Goal: Complete application form: Complete application form

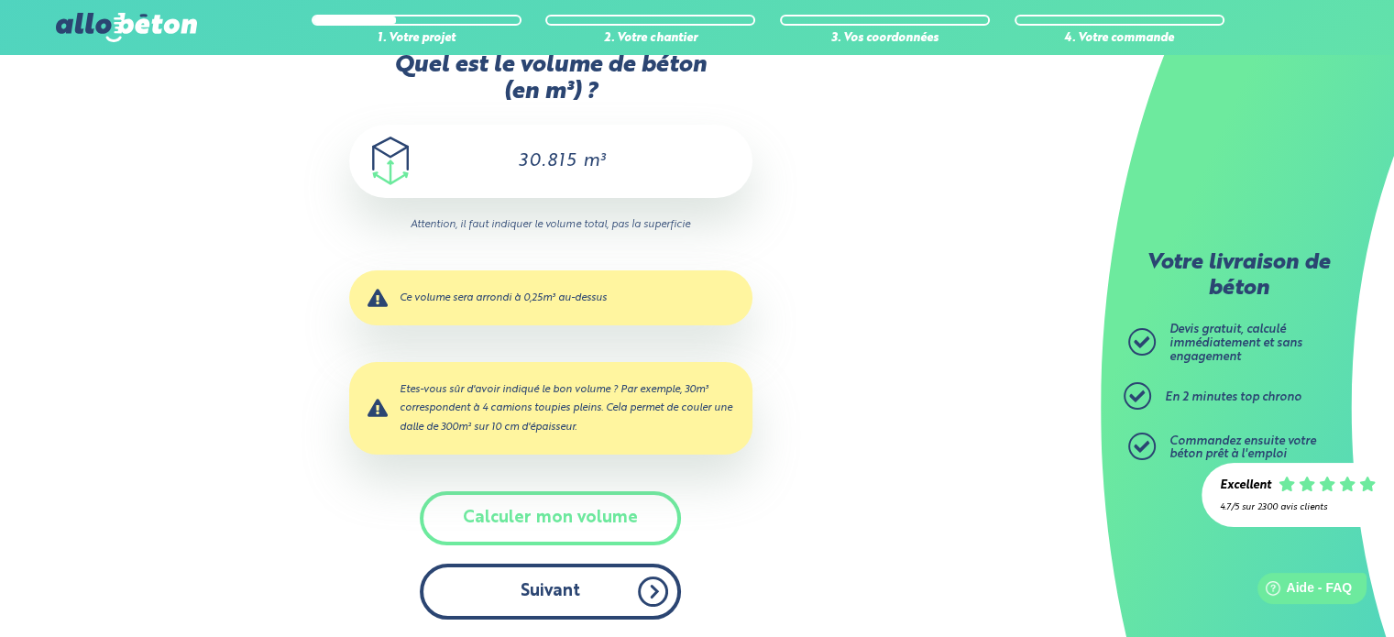
click at [576, 599] on button "Suivant" at bounding box center [550, 592] width 261 height 56
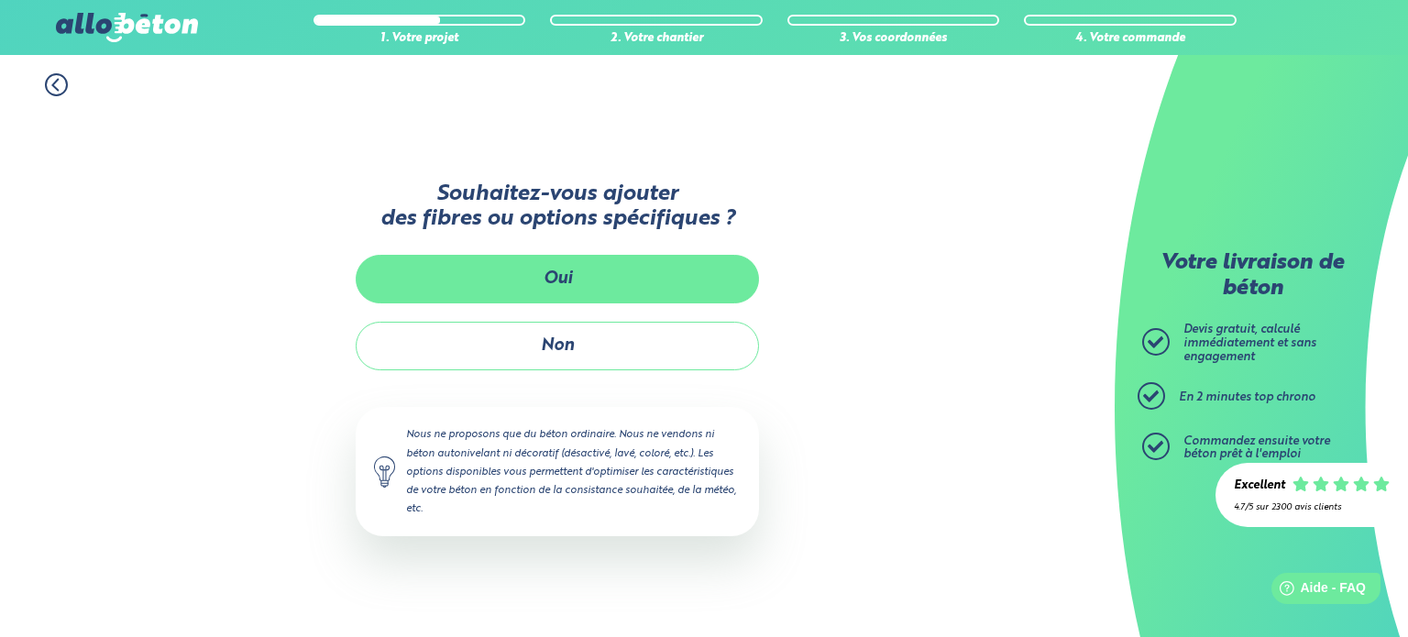
click at [572, 275] on button "Oui" at bounding box center [557, 279] width 403 height 49
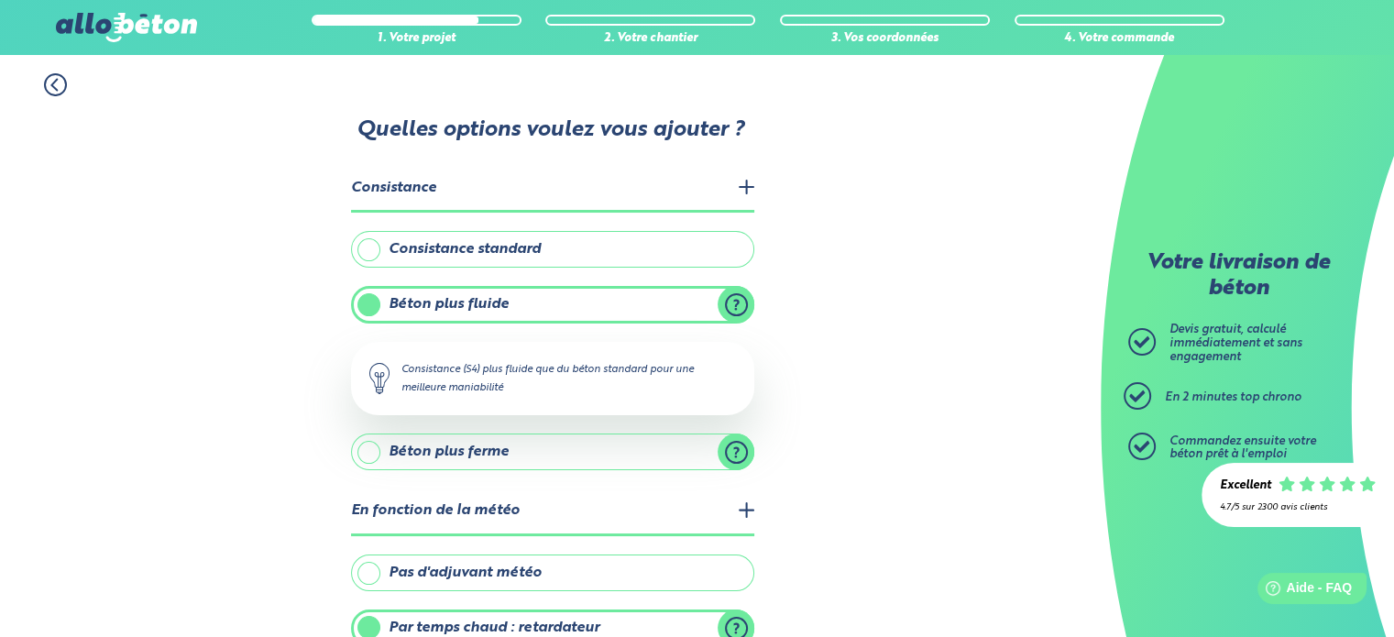
click at [744, 302] on label "Béton plus fluide" at bounding box center [552, 304] width 403 height 37
click at [0, 0] on input "Béton plus fluide" at bounding box center [0, 0] width 0 height 0
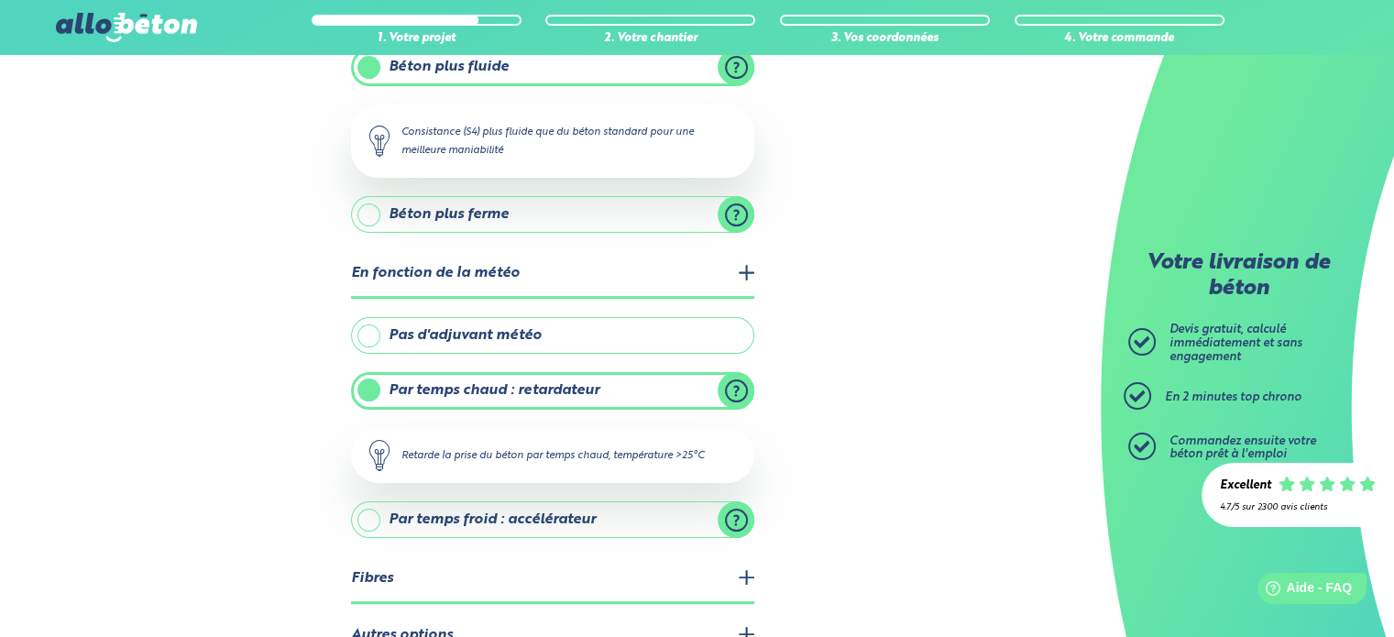
scroll to position [337, 0]
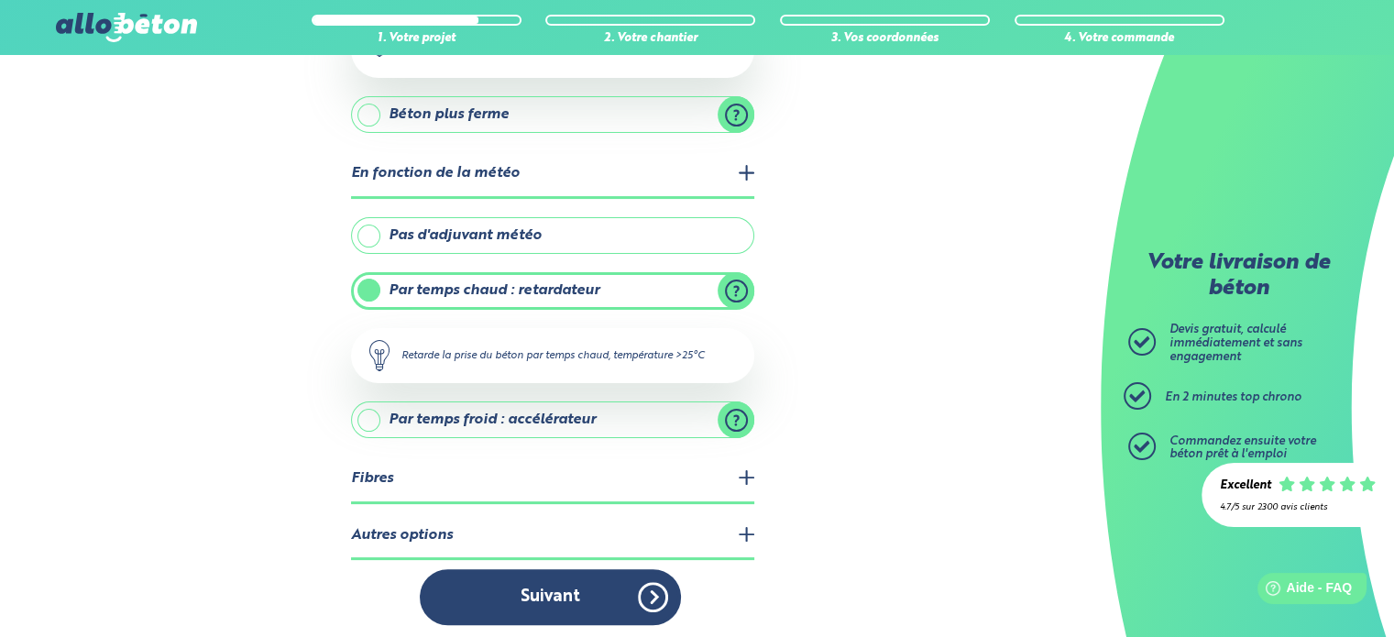
click at [744, 531] on legend "Autres options" at bounding box center [552, 536] width 403 height 47
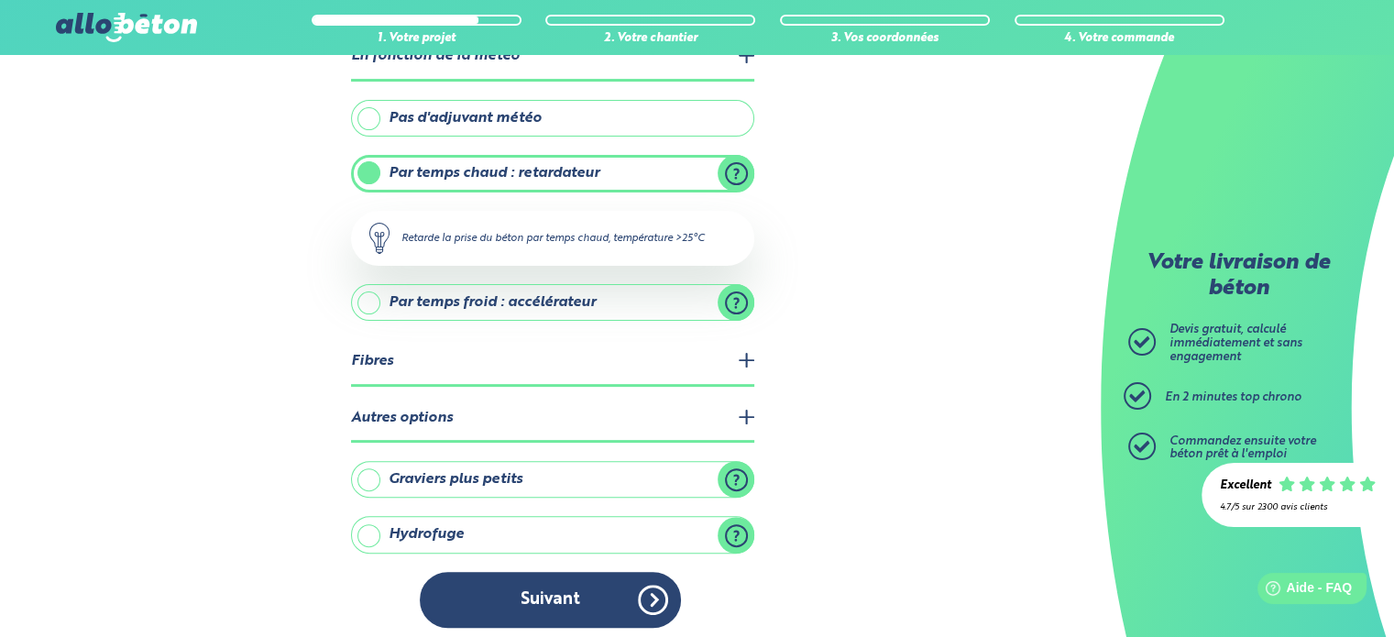
scroll to position [457, 0]
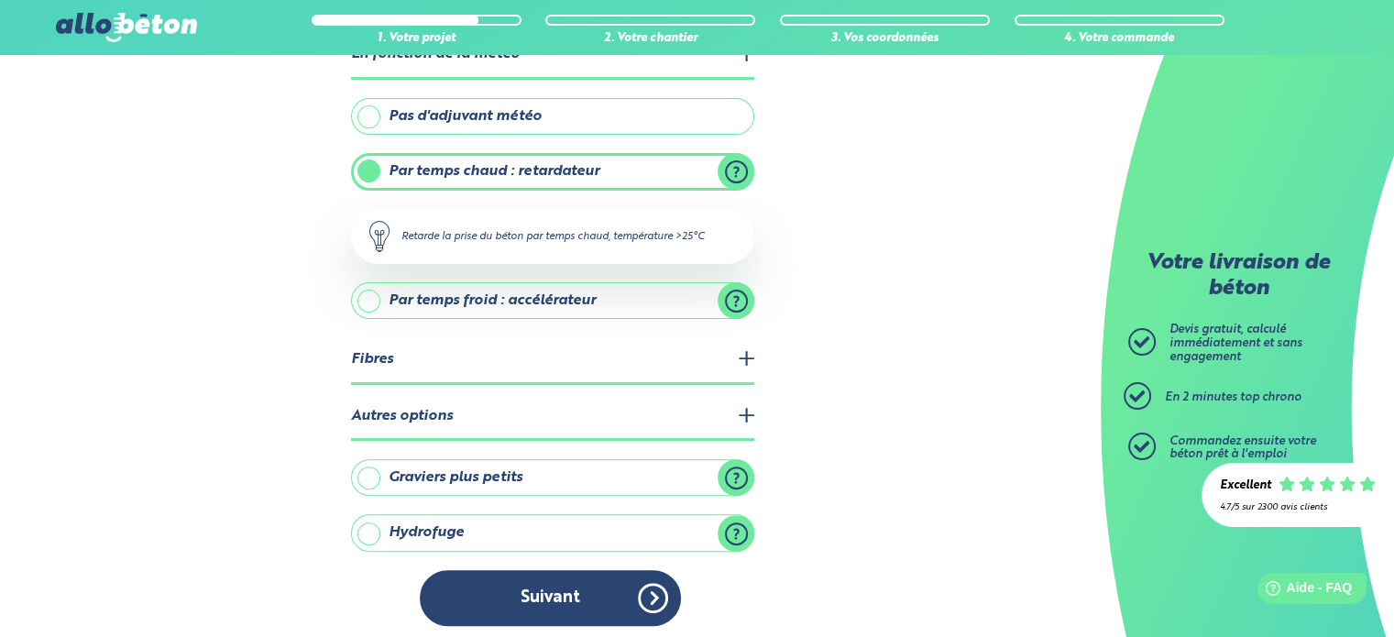
click at [746, 353] on legend "Fibres" at bounding box center [552, 360] width 403 height 47
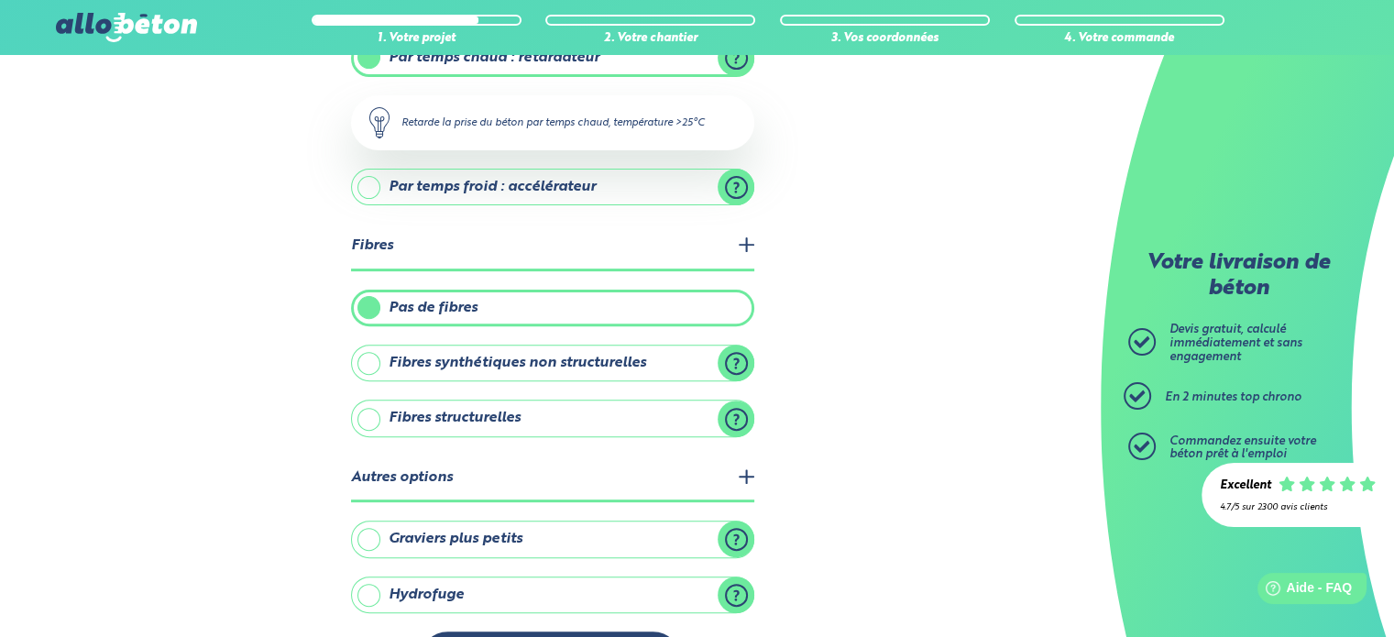
scroll to position [631, 0]
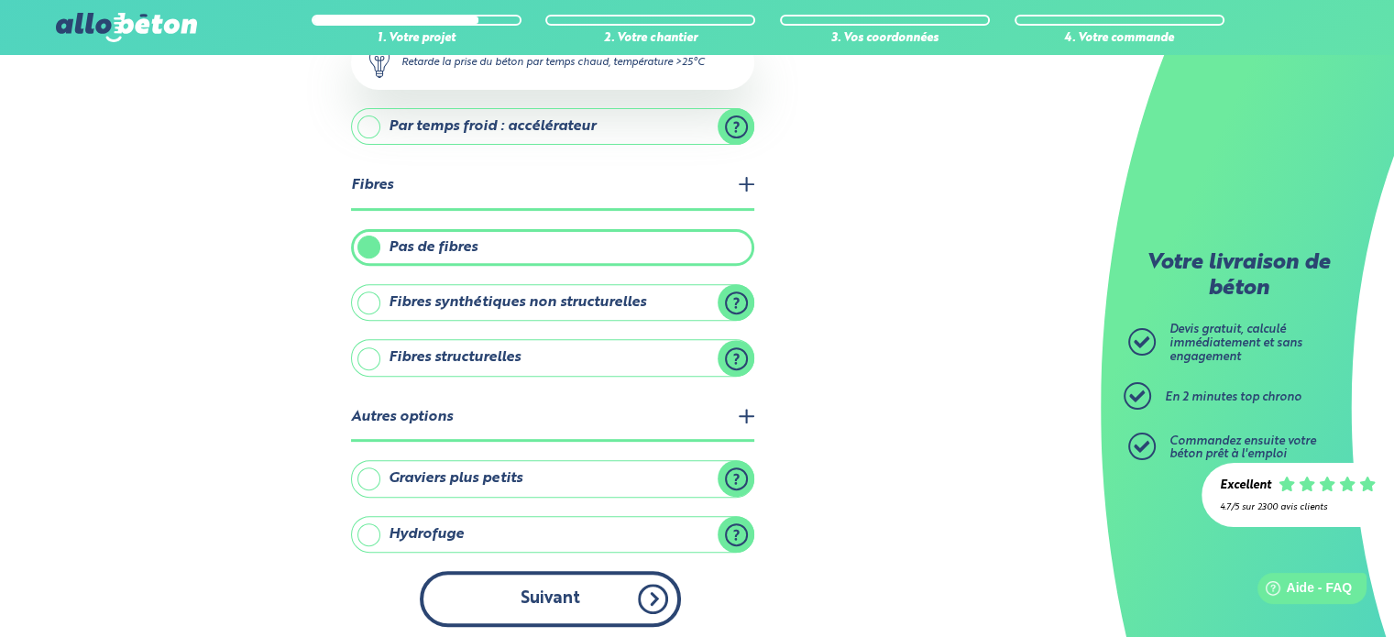
click at [576, 589] on button "Suivant" at bounding box center [550, 599] width 261 height 56
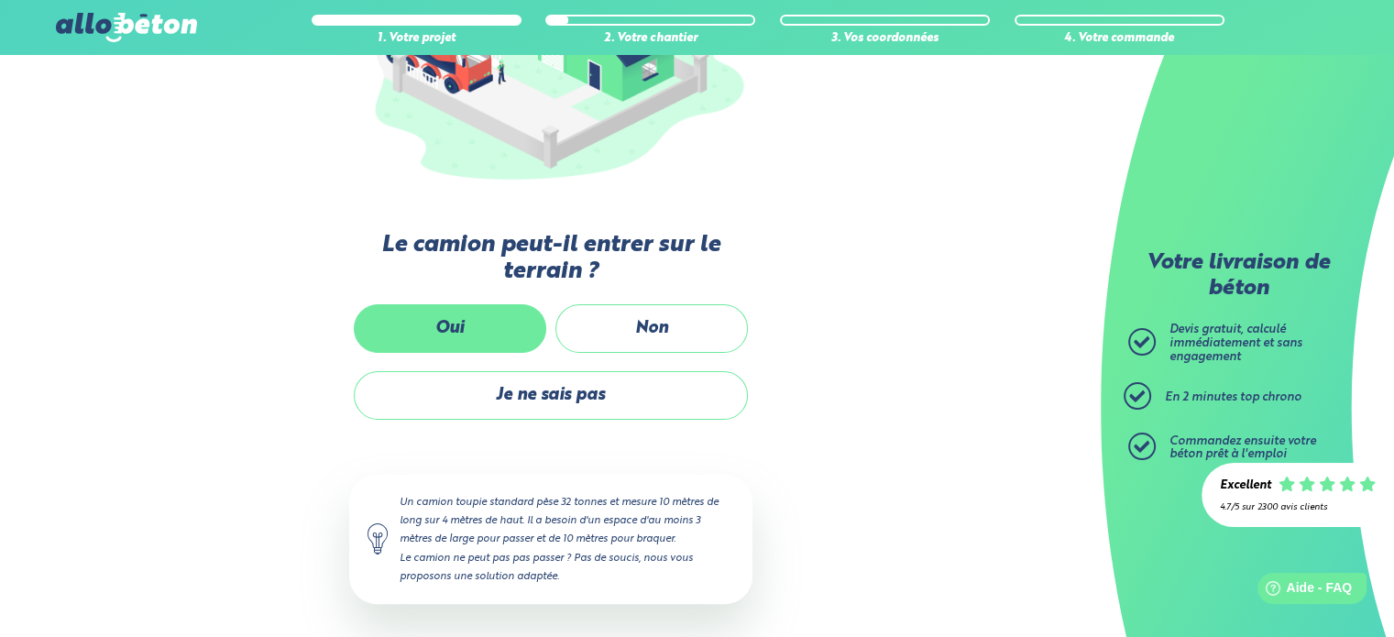
click at [462, 333] on label "Oui" at bounding box center [450, 328] width 193 height 49
click at [0, 0] on input "Oui" at bounding box center [0, 0] width 0 height 0
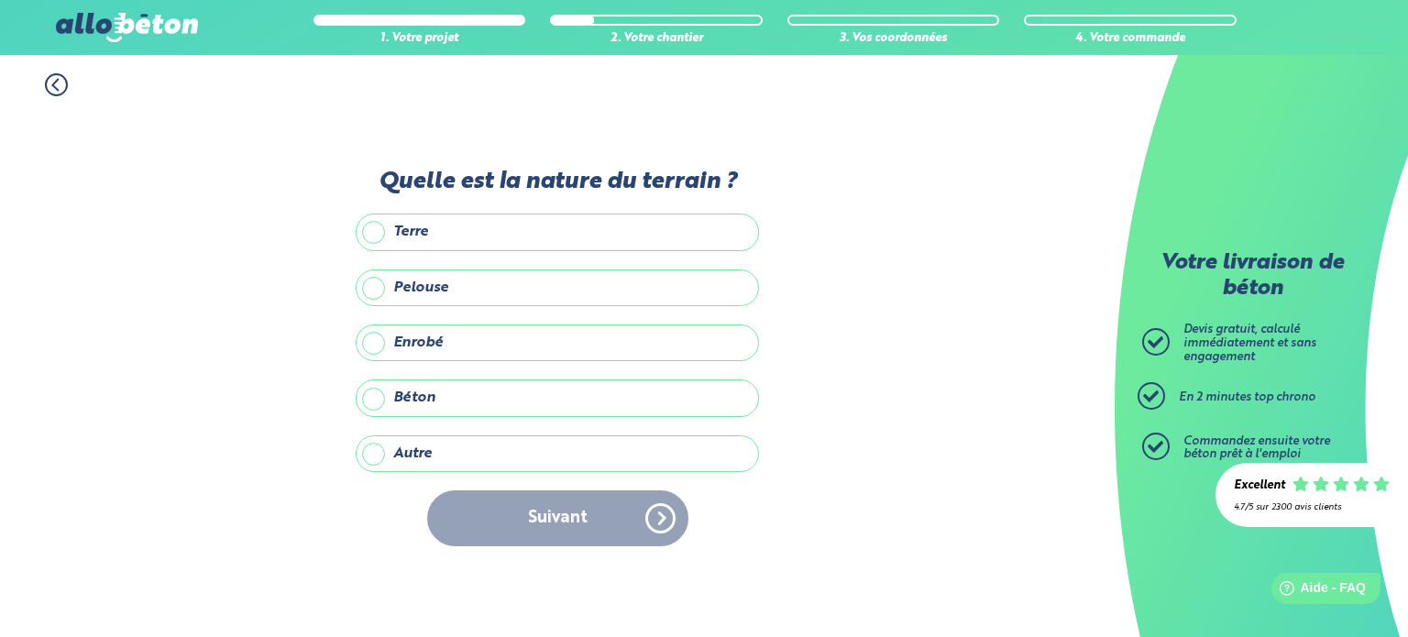
click at [413, 460] on label "Autre" at bounding box center [557, 453] width 403 height 37
click at [0, 0] on input "Autre" at bounding box center [0, 0] width 0 height 0
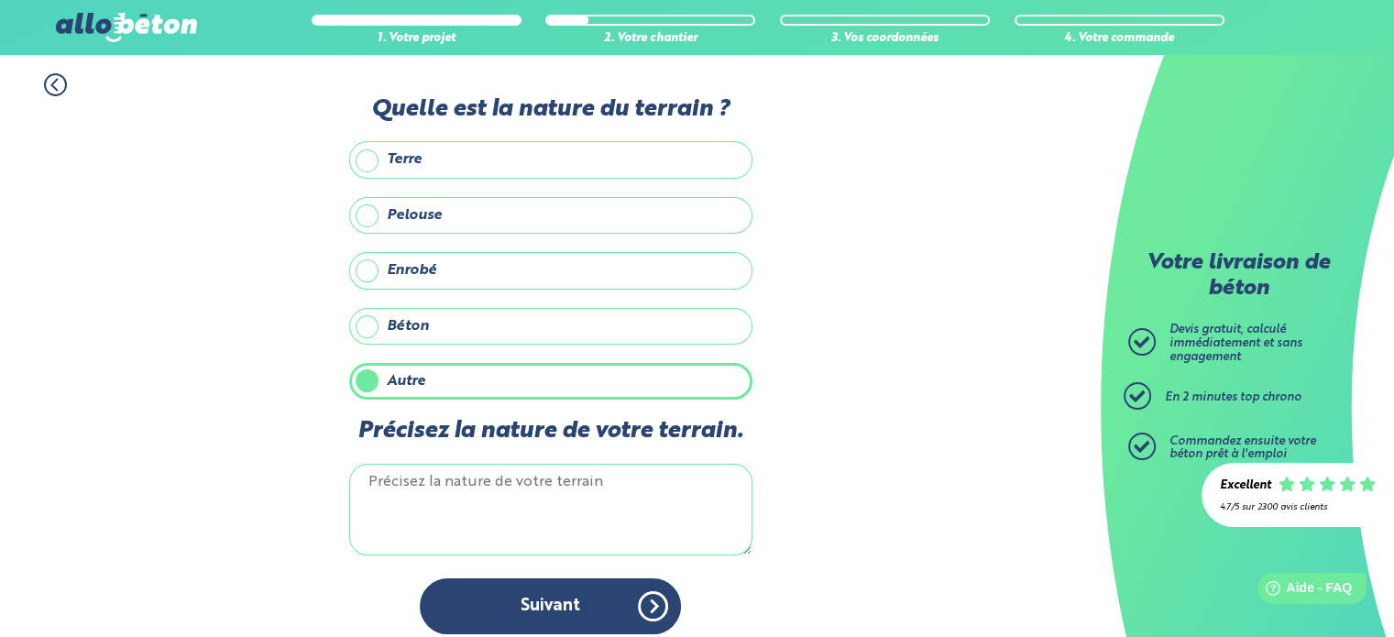
click at [401, 476] on textarea "Précisez la nature de votre terrain." at bounding box center [550, 510] width 403 height 92
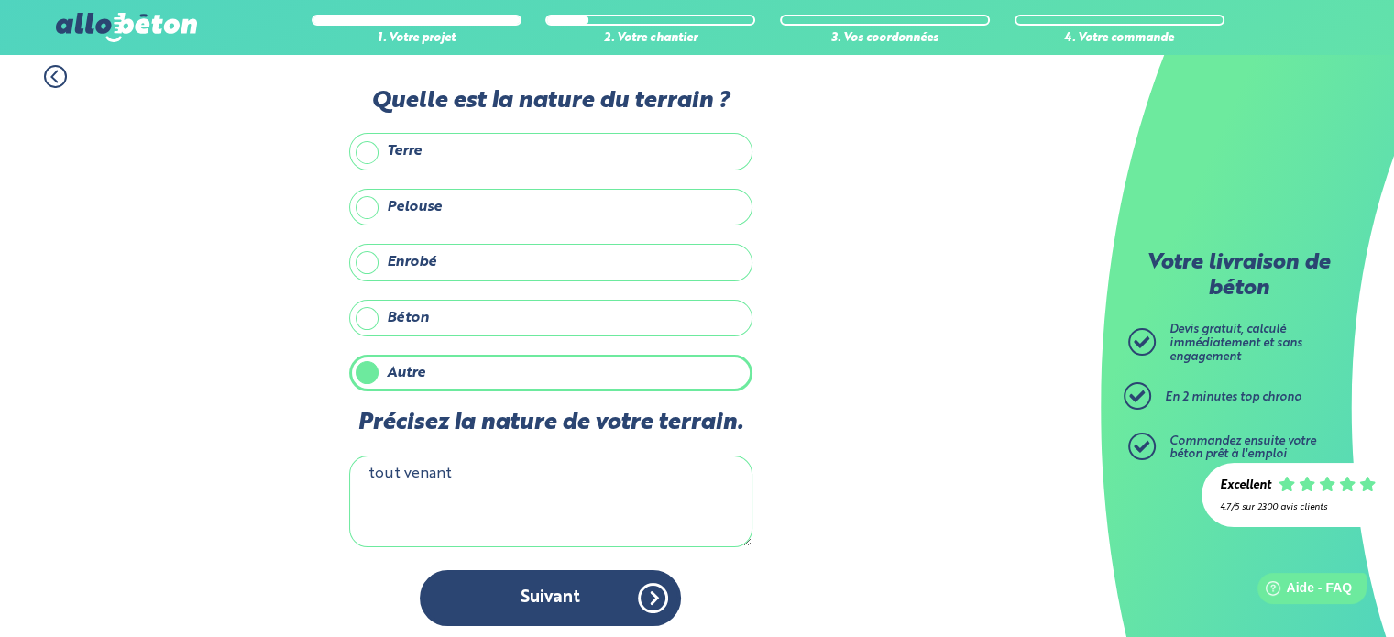
scroll to position [11, 0]
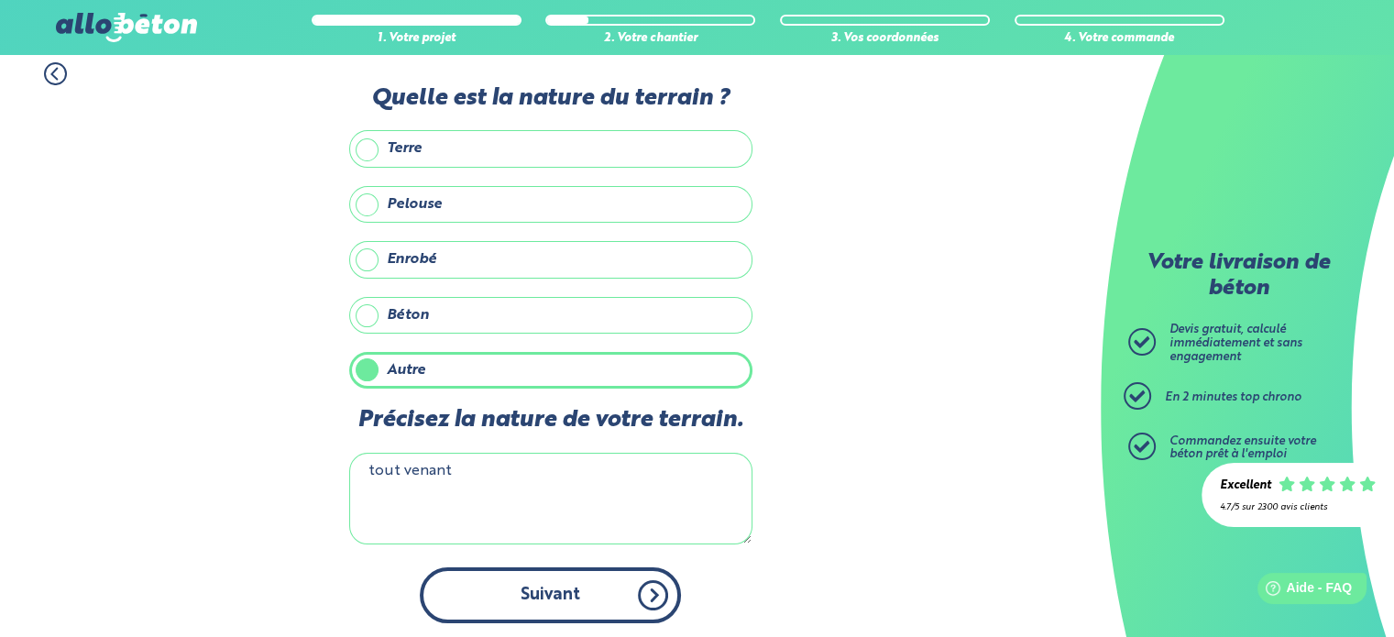
type textarea "tout venant"
click at [561, 597] on button "Suivant" at bounding box center [550, 595] width 261 height 56
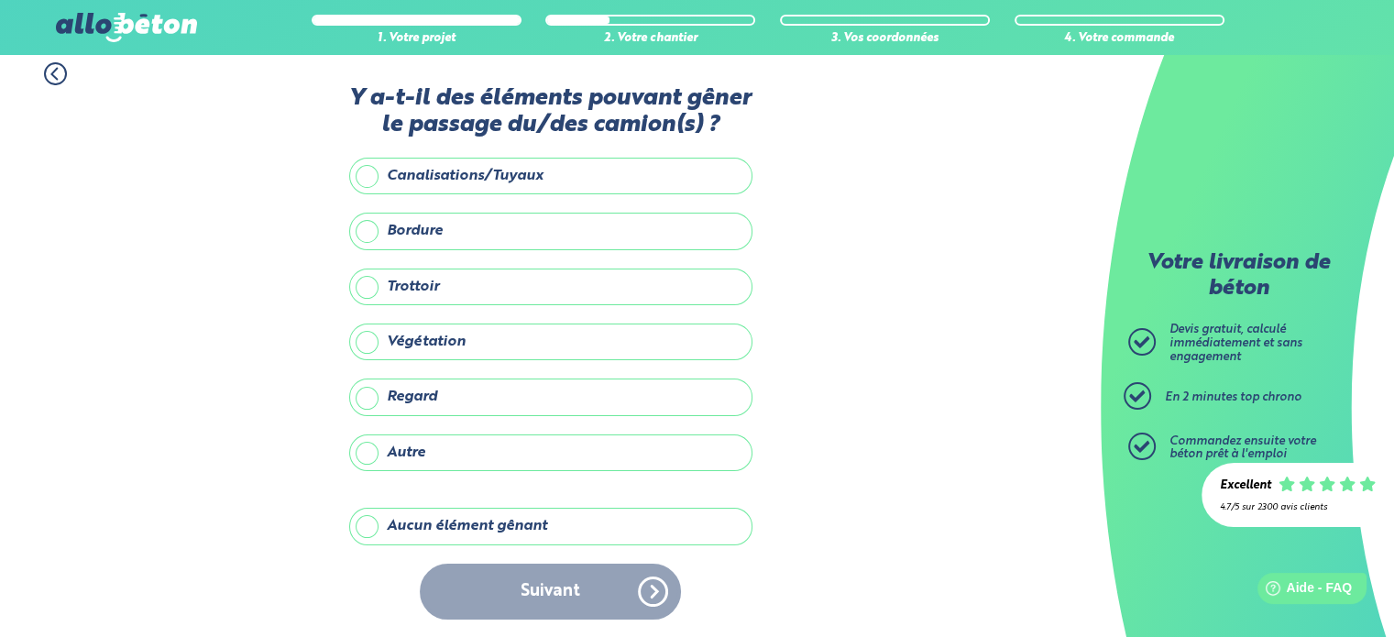
scroll to position [8, 0]
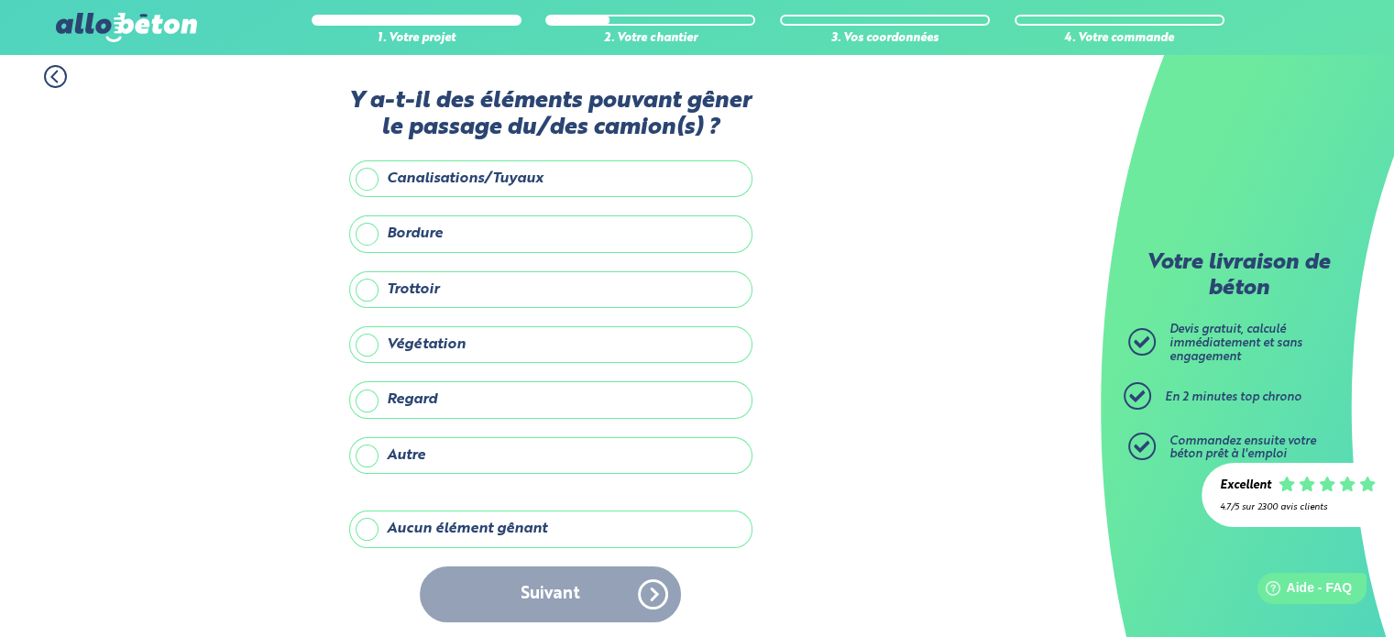
click at [380, 523] on label "Aucun élément gênant" at bounding box center [550, 529] width 403 height 37
click at [0, 0] on input "Aucun élément gênant" at bounding box center [0, 0] width 0 height 0
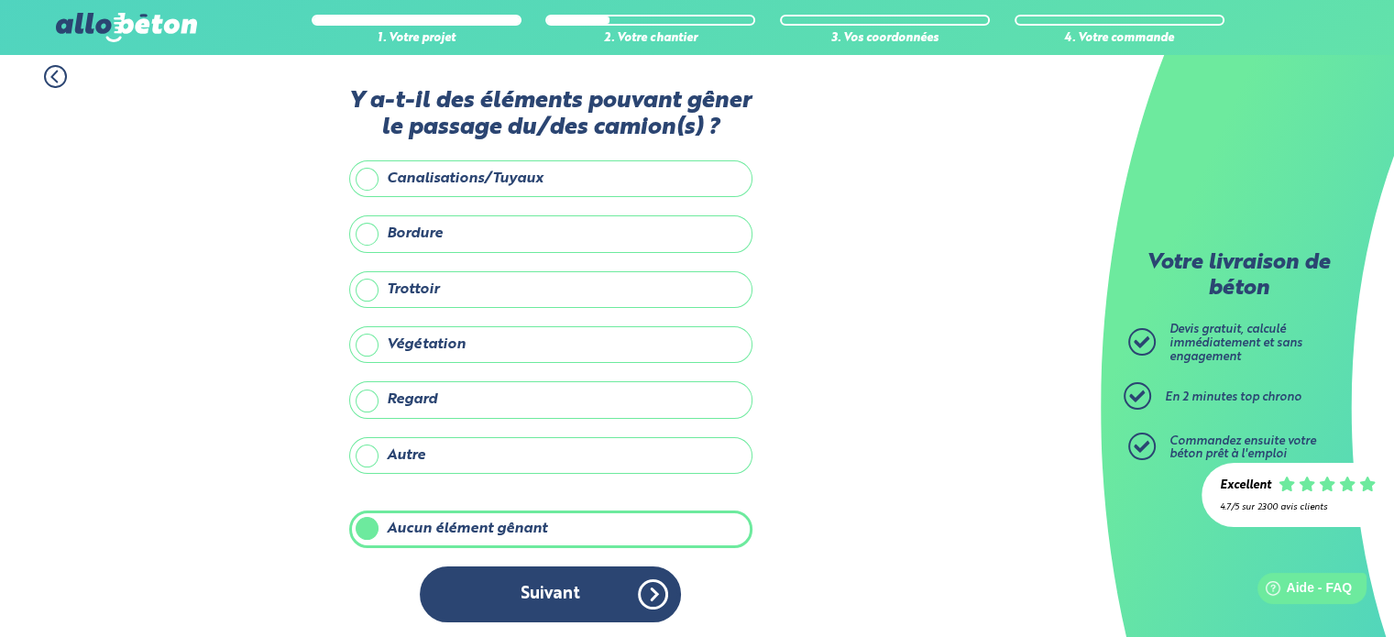
scroll to position [7, 0]
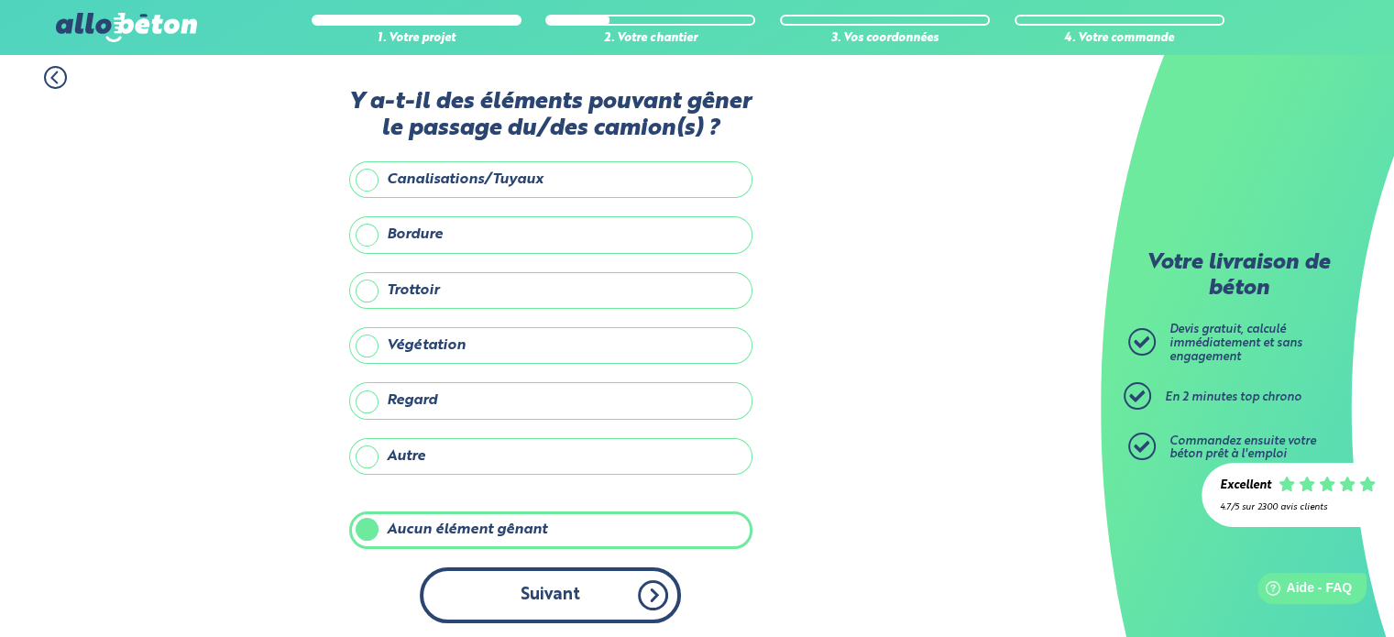
click at [530, 598] on button "Suivant" at bounding box center [550, 595] width 261 height 56
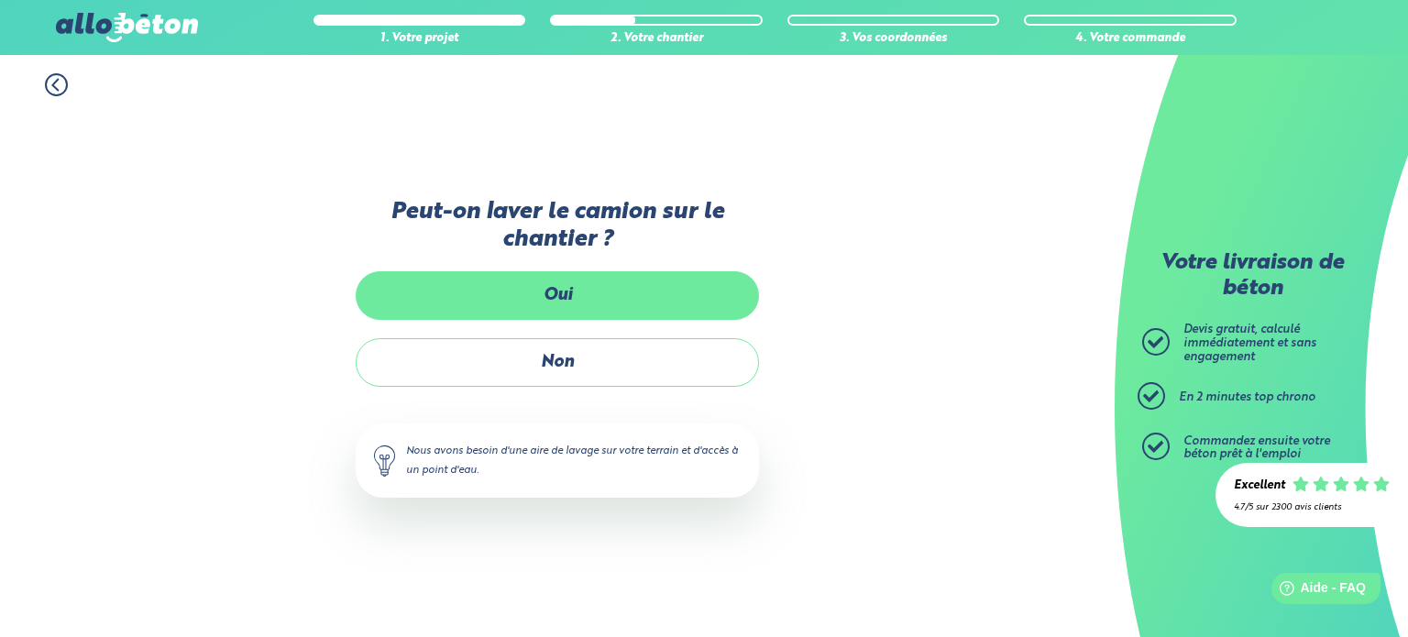
click at [552, 297] on label "Oui" at bounding box center [557, 295] width 403 height 49
click at [0, 0] on input "Oui" at bounding box center [0, 0] width 0 height 0
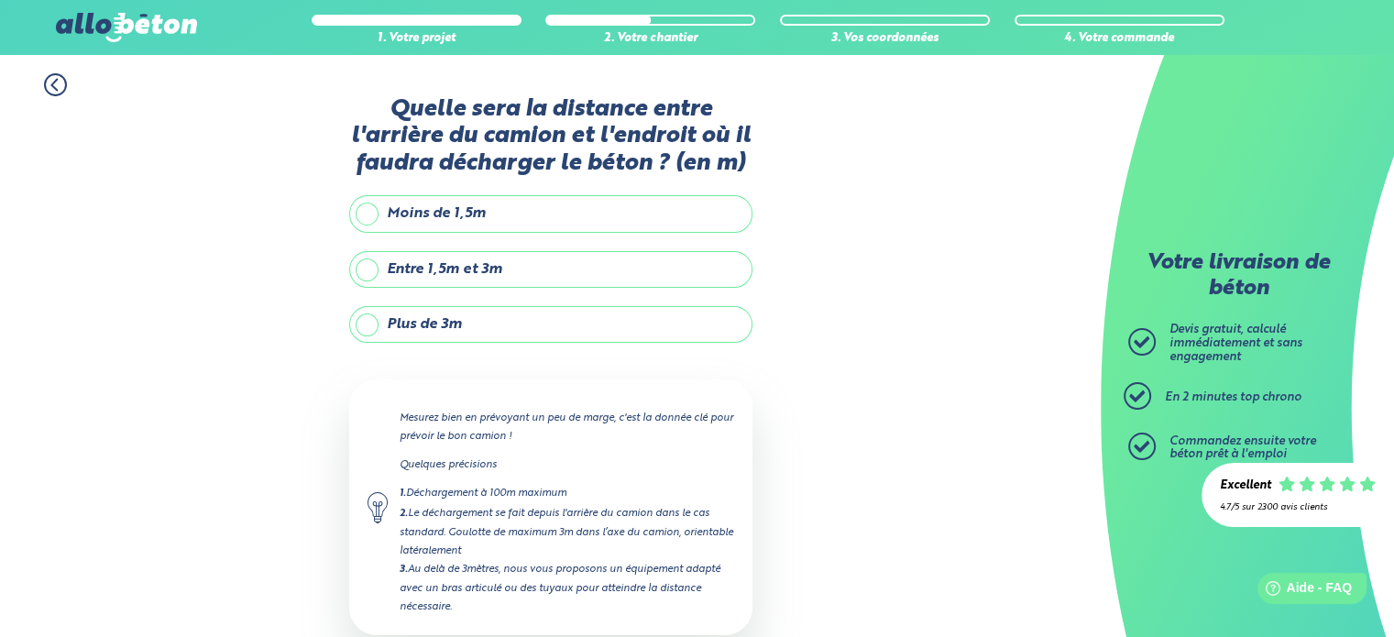
click at [371, 271] on label "Entre 1,5m et 3m" at bounding box center [550, 269] width 403 height 37
click at [0, 0] on input "Entre 1,5m et 3m" at bounding box center [0, 0] width 0 height 0
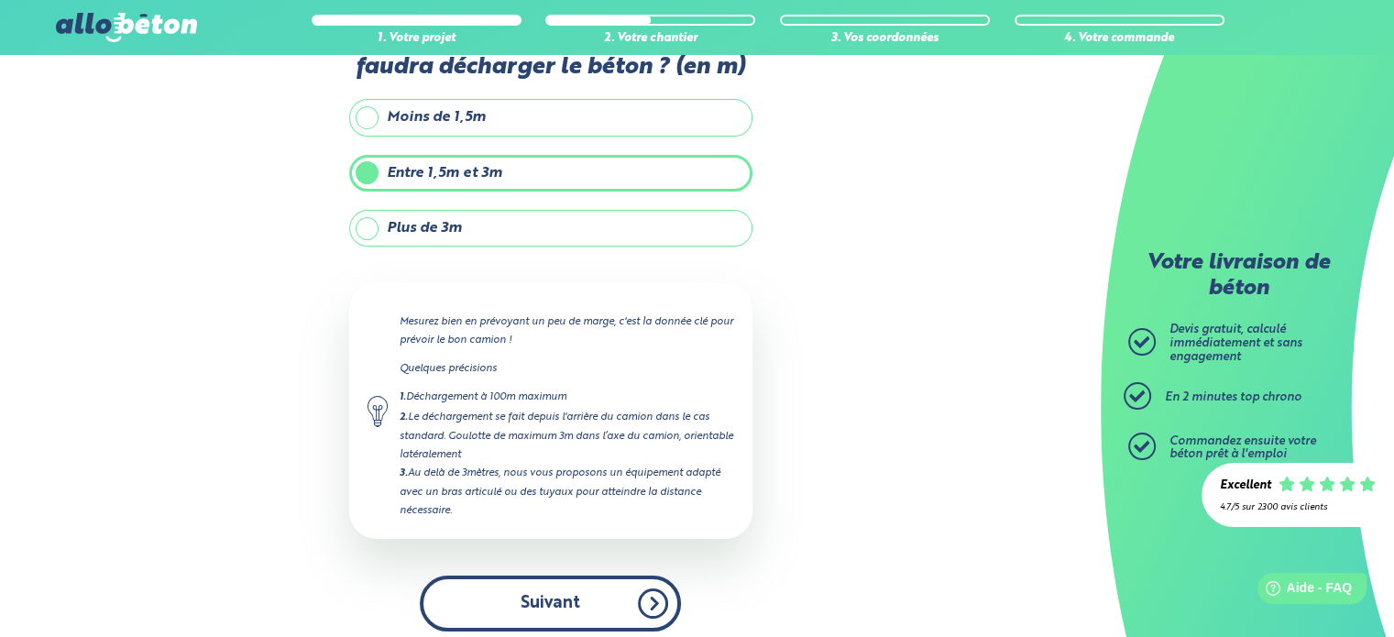
scroll to position [104, 0]
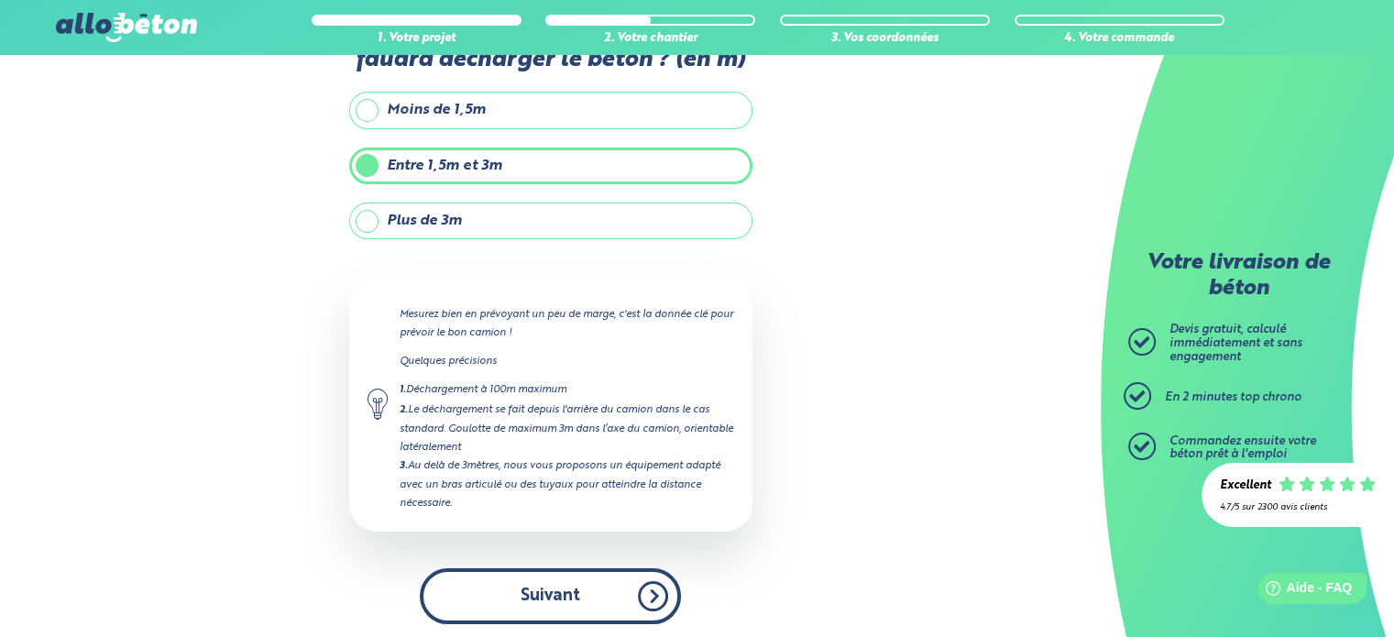
click at [556, 592] on button "Suivant" at bounding box center [550, 596] width 261 height 56
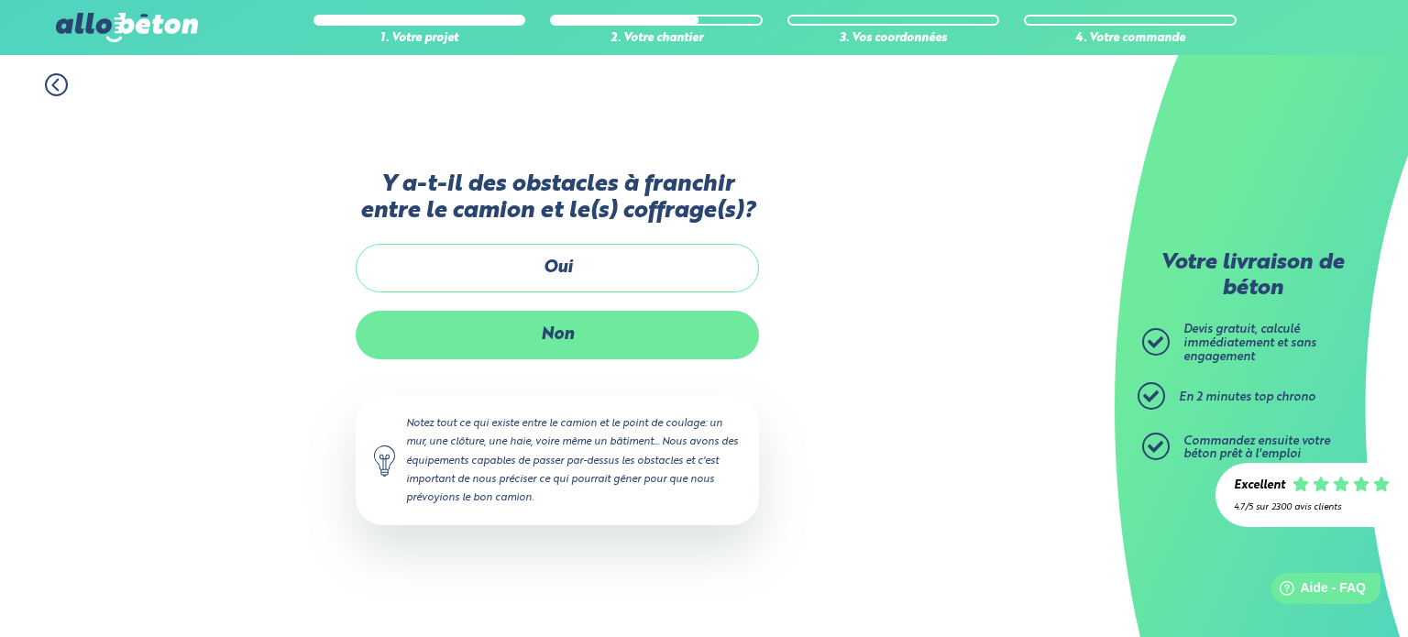
click at [571, 337] on label "Non" at bounding box center [557, 335] width 403 height 49
click at [0, 0] on input "Non" at bounding box center [0, 0] width 0 height 0
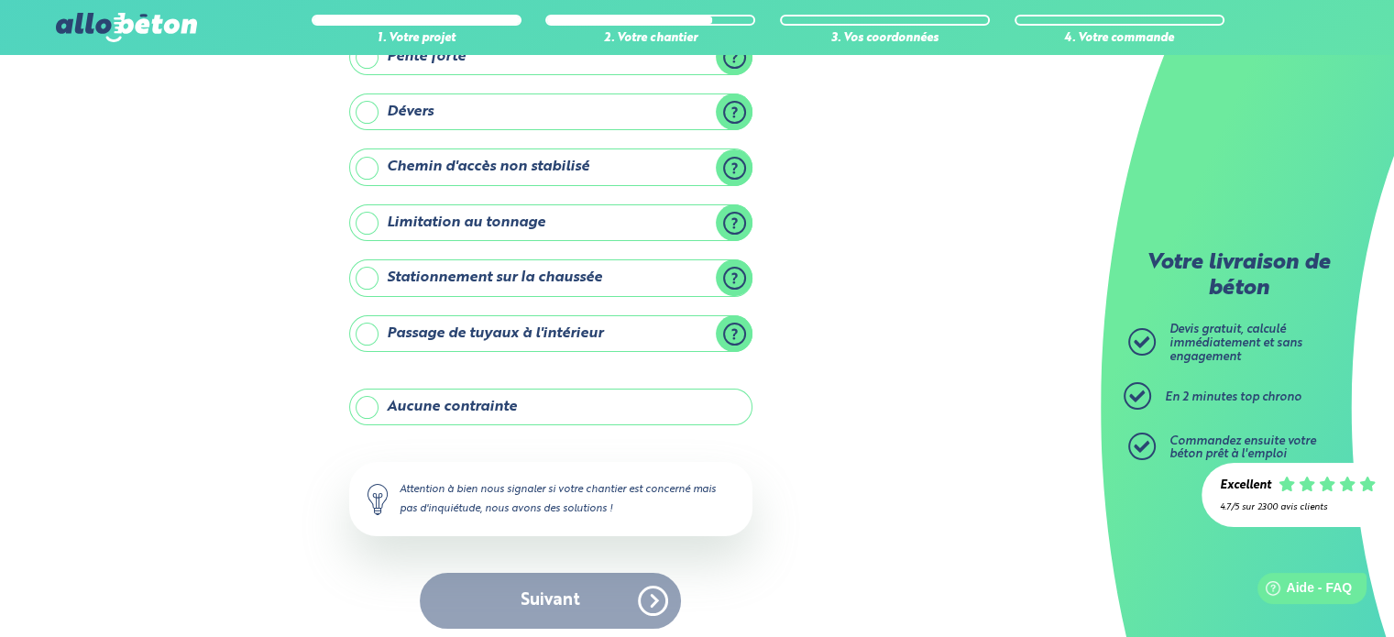
scroll to position [209, 0]
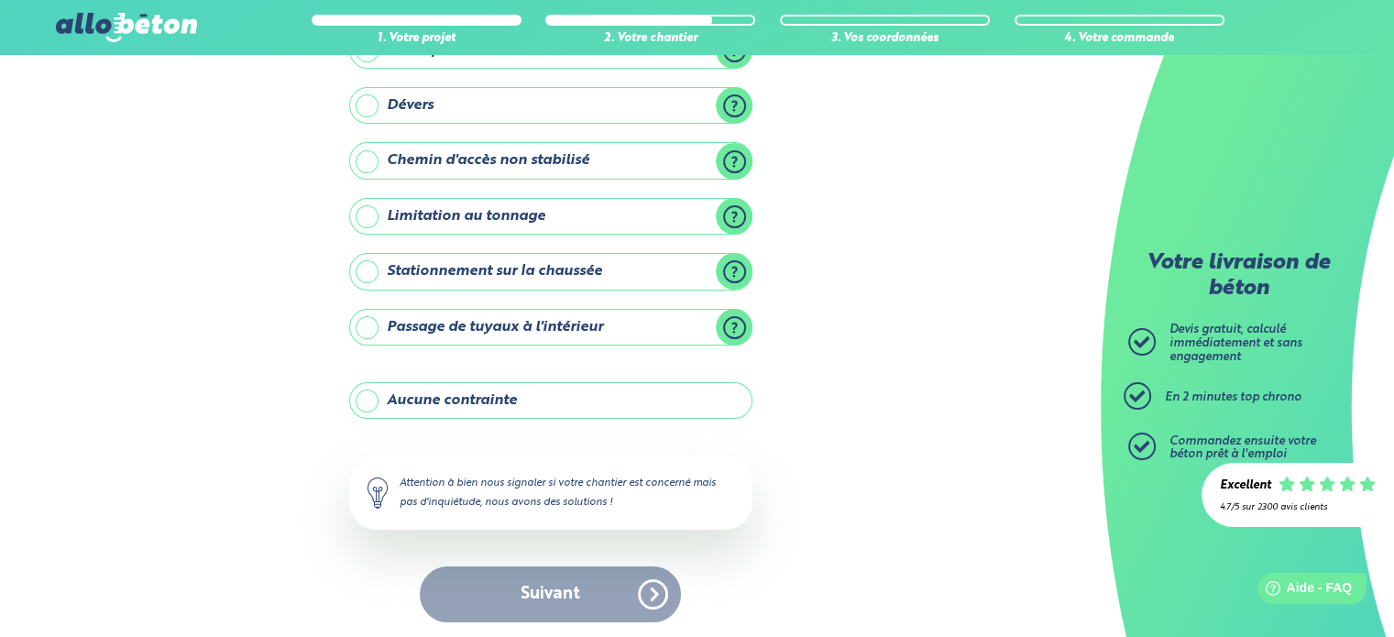
click at [466, 399] on label "Aucune contrainte" at bounding box center [550, 400] width 403 height 37
click at [0, 0] on input "Aucune contrainte" at bounding box center [0, 0] width 0 height 0
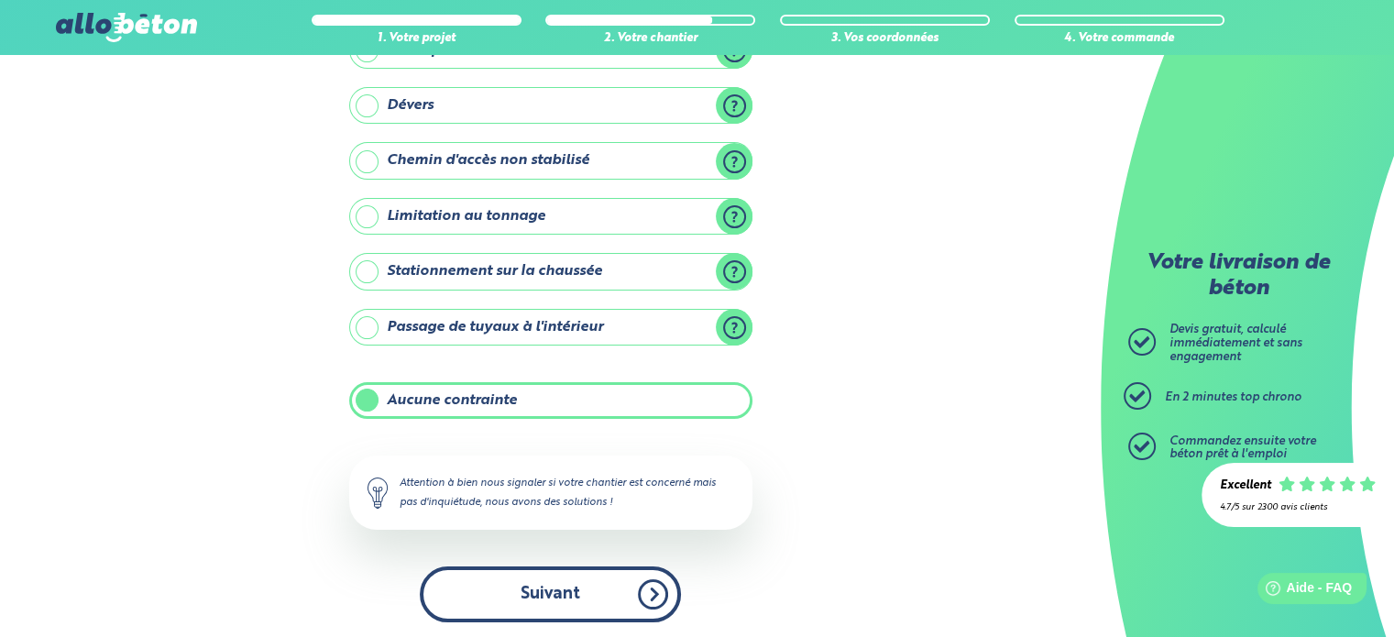
click at [526, 599] on button "Suivant" at bounding box center [550, 595] width 261 height 56
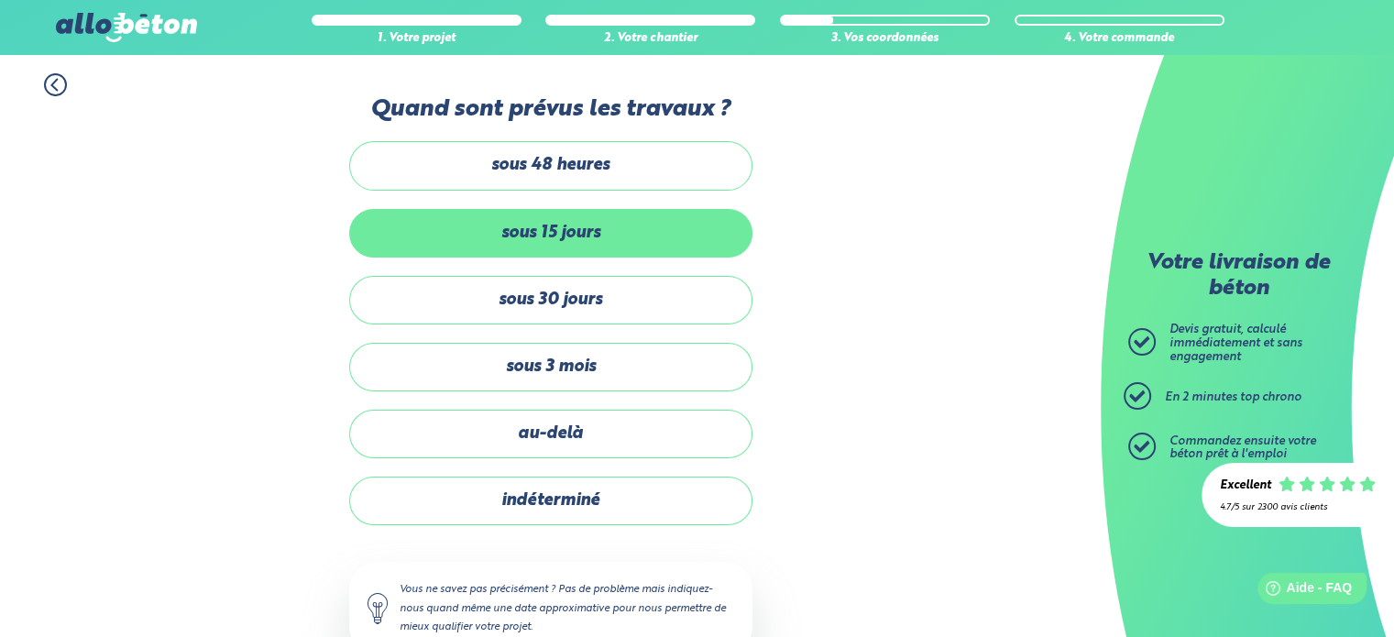
click at [556, 211] on label "sous 15 jours" at bounding box center [550, 233] width 403 height 49
click at [0, 0] on input "sous 15 jours" at bounding box center [0, 0] width 0 height 0
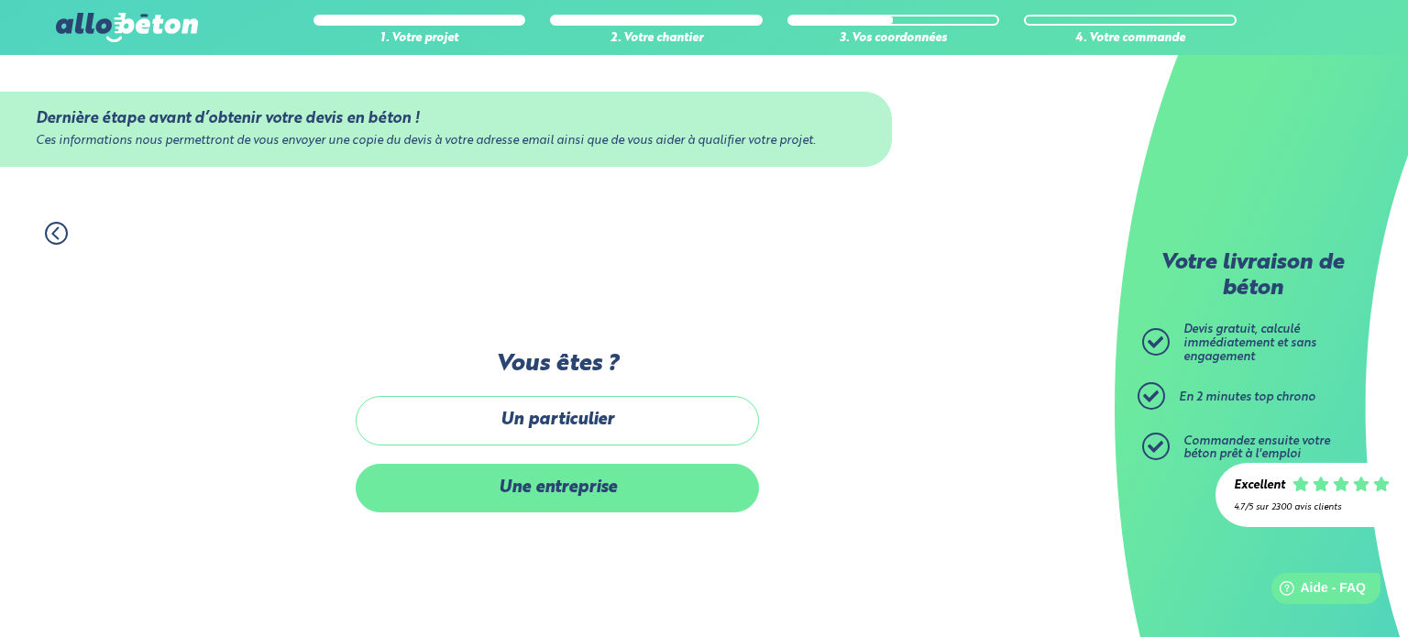
click at [571, 490] on label "Une entreprise" at bounding box center [557, 488] width 403 height 49
click at [0, 0] on input "Une entreprise" at bounding box center [0, 0] width 0 height 0
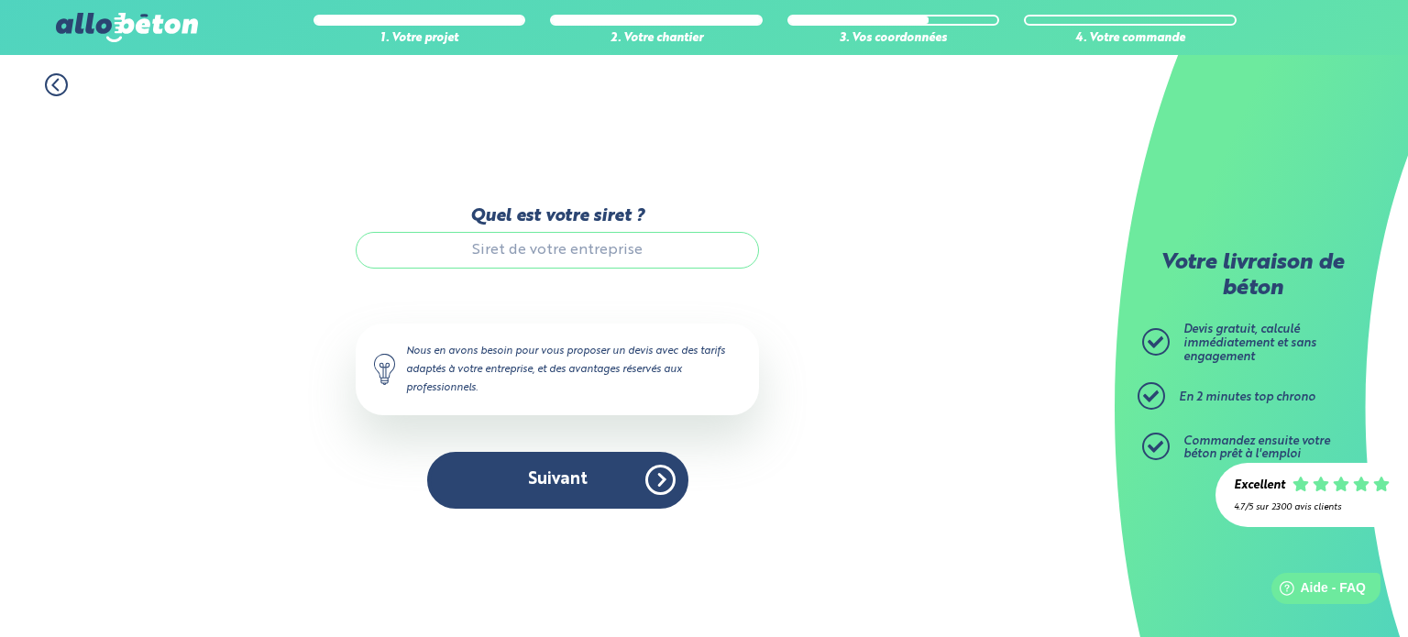
click at [55, 82] on icon at bounding box center [55, 85] width 6 height 11
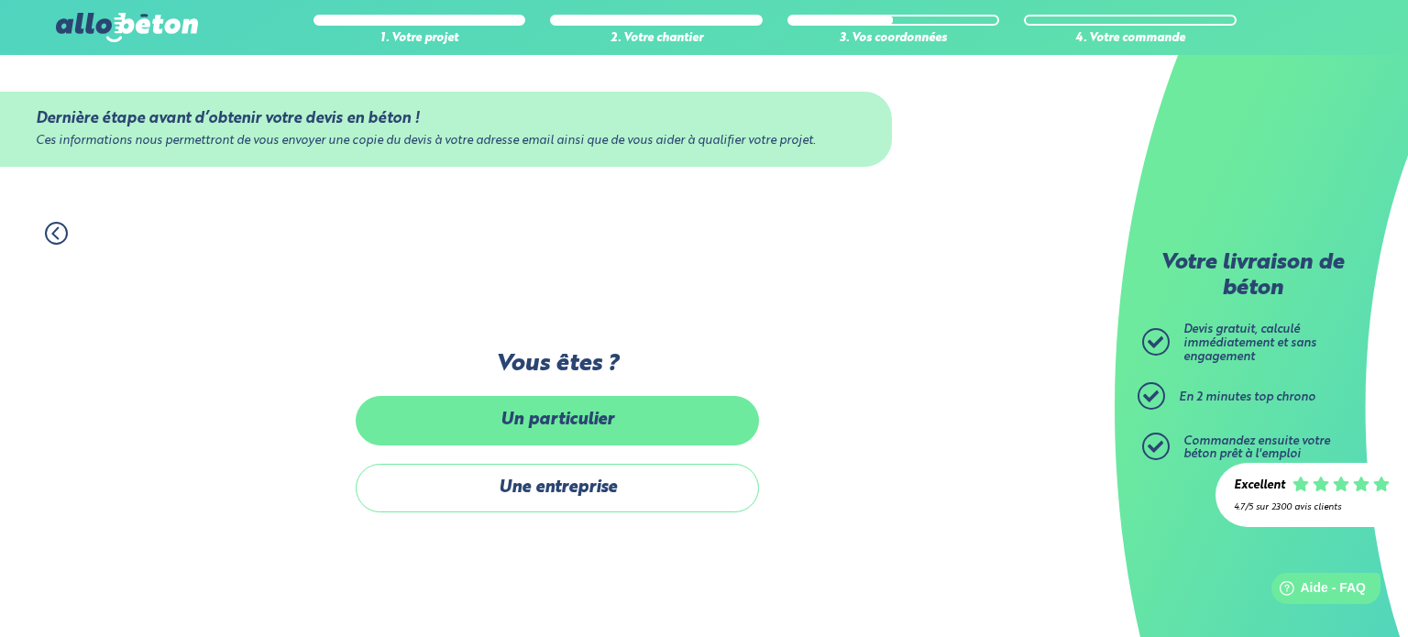
click at [552, 418] on label "Un particulier" at bounding box center [557, 420] width 403 height 49
click at [0, 0] on input "Un particulier" at bounding box center [0, 0] width 0 height 0
